Goal: Information Seeking & Learning: Learn about a topic

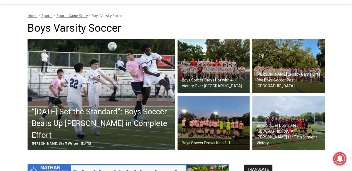
scroll to position [146, 0]
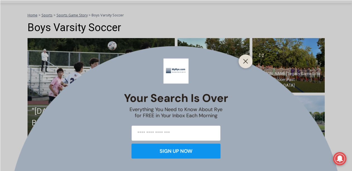
click at [57, 123] on div "Your Search is Over Everything You Need to Know About Rye for FREE in Your Inbo…" at bounding box center [176, 85] width 352 height 171
click at [244, 63] on icon "Close" at bounding box center [246, 61] width 5 height 5
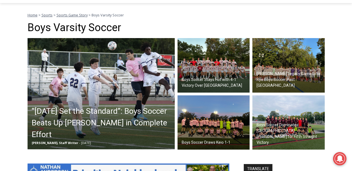
click at [98, 125] on h2 "“Today Set the Standard”: Boys Soccer Beats Up Pelham in Complete Effort" at bounding box center [103, 123] width 142 height 35
click at [211, 62] on img at bounding box center [214, 65] width 72 height 55
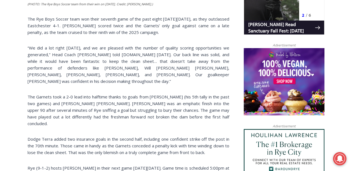
scroll to position [404, 0]
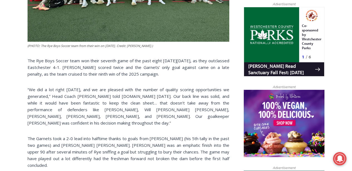
scroll to position [363, 0]
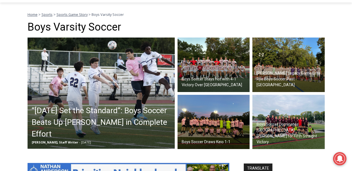
scroll to position [149, 0]
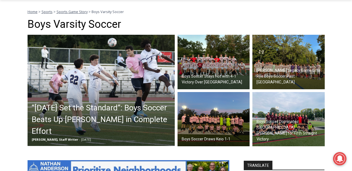
click at [286, 60] on img at bounding box center [289, 62] width 72 height 55
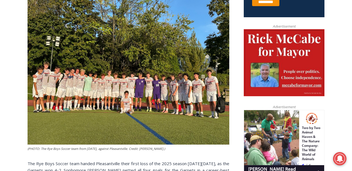
scroll to position [248, 0]
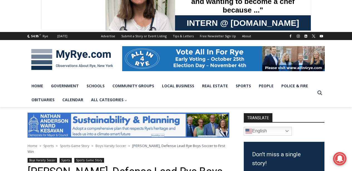
scroll to position [27, 0]
